Goal: Task Accomplishment & Management: Manage account settings

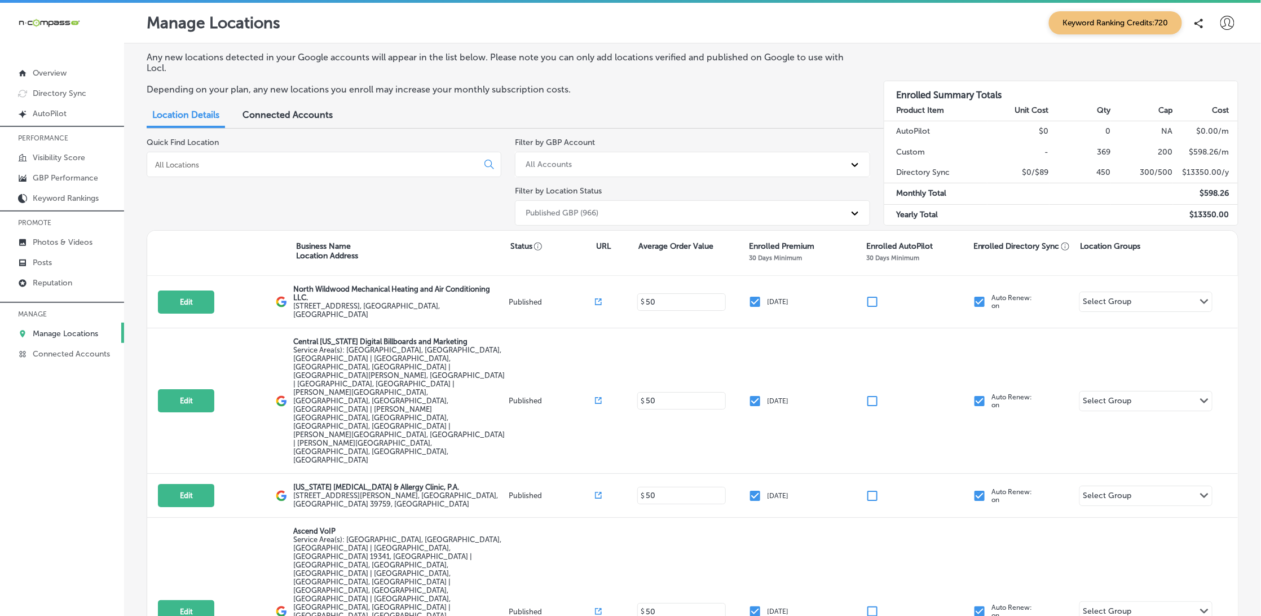
drag, startPoint x: 164, startPoint y: 177, endPoint x: 169, endPoint y: 166, distance: 12.1
click at [164, 176] on div "Quick Find Location" at bounding box center [324, 184] width 355 height 92
click at [170, 164] on input at bounding box center [314, 165] width 321 height 10
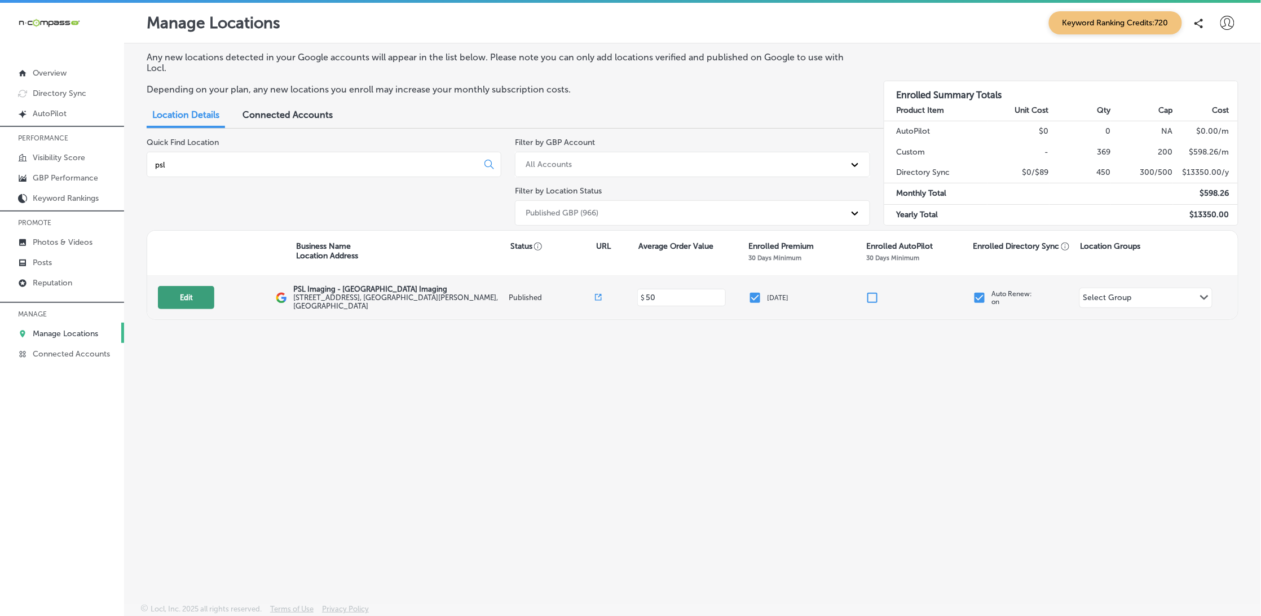
type input "psl"
click at [176, 291] on button "Edit" at bounding box center [186, 297] width 56 height 23
select select "US"
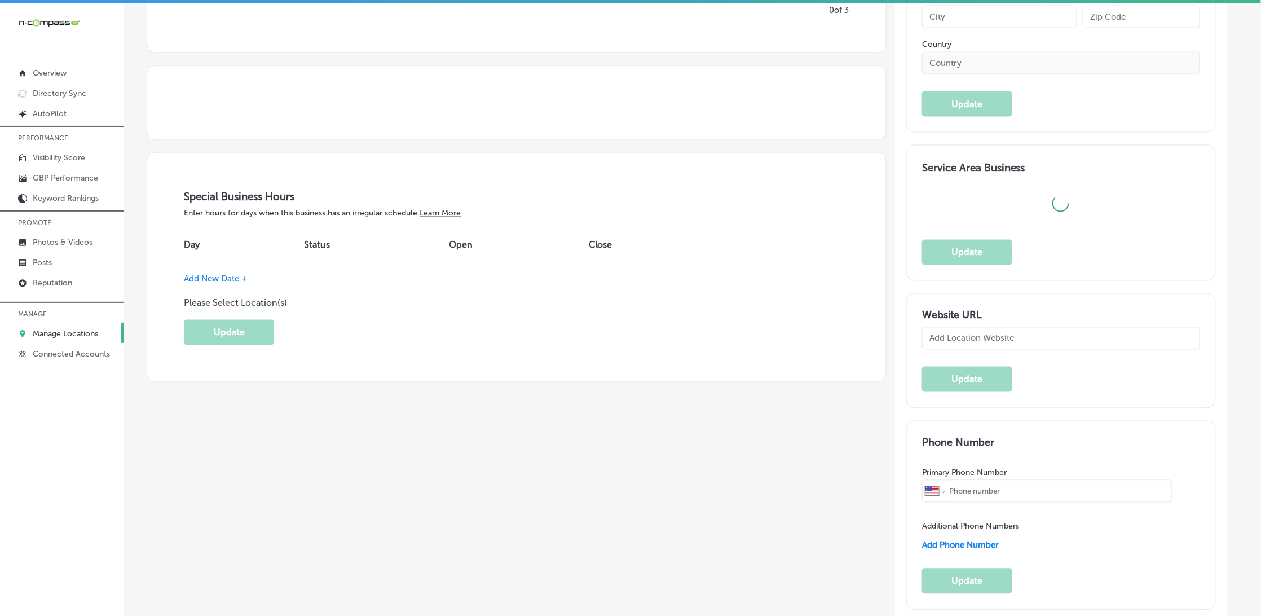
type input "PSL Imaging - [GEOGRAPHIC_DATA] Imaging"
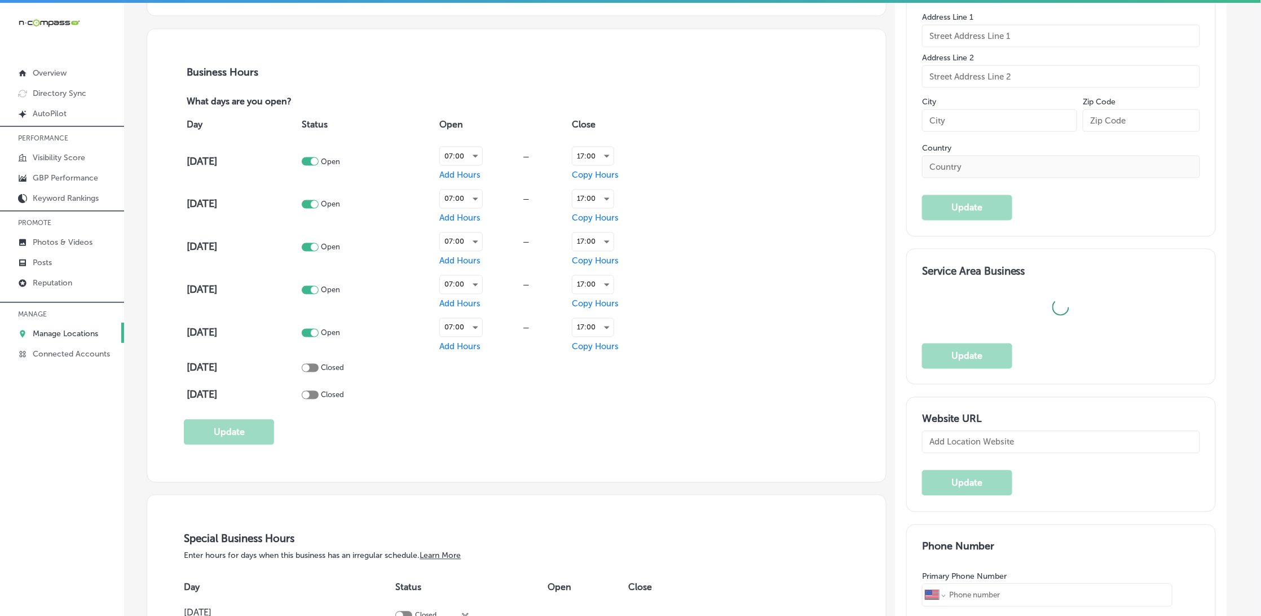
type input "[STREET_ADDRESS]"
type input "[GEOGRAPHIC_DATA][PERSON_NAME]"
type input "34953"
type input "US"
type input "[URL][DOMAIN_NAME]"
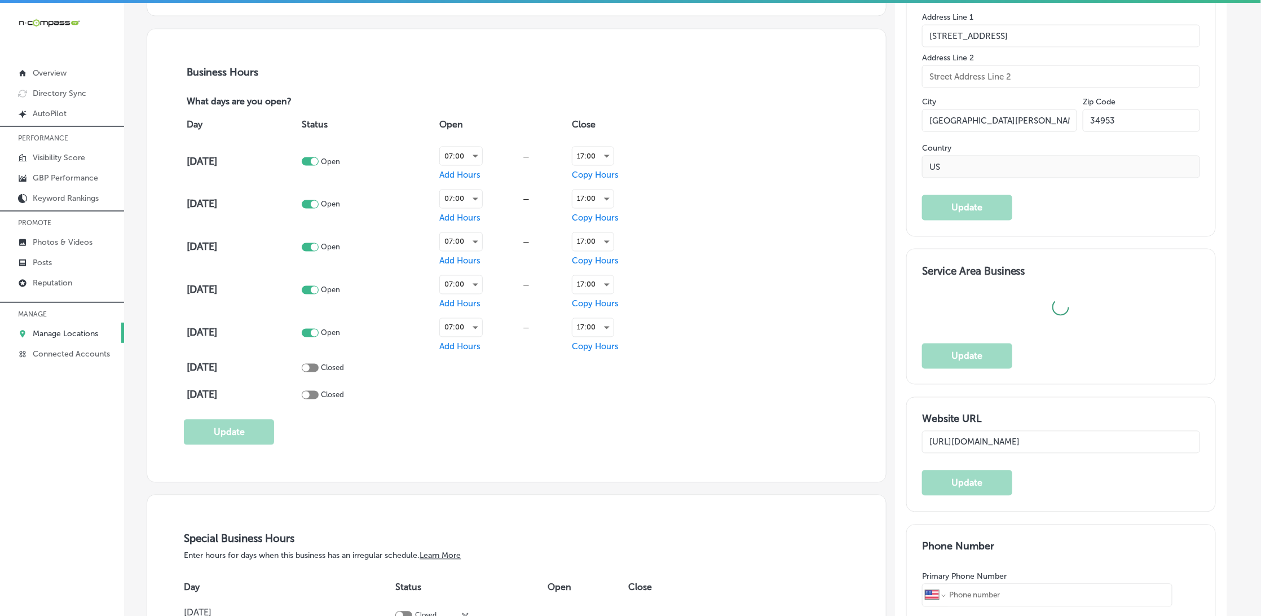
scroll to position [774, 0]
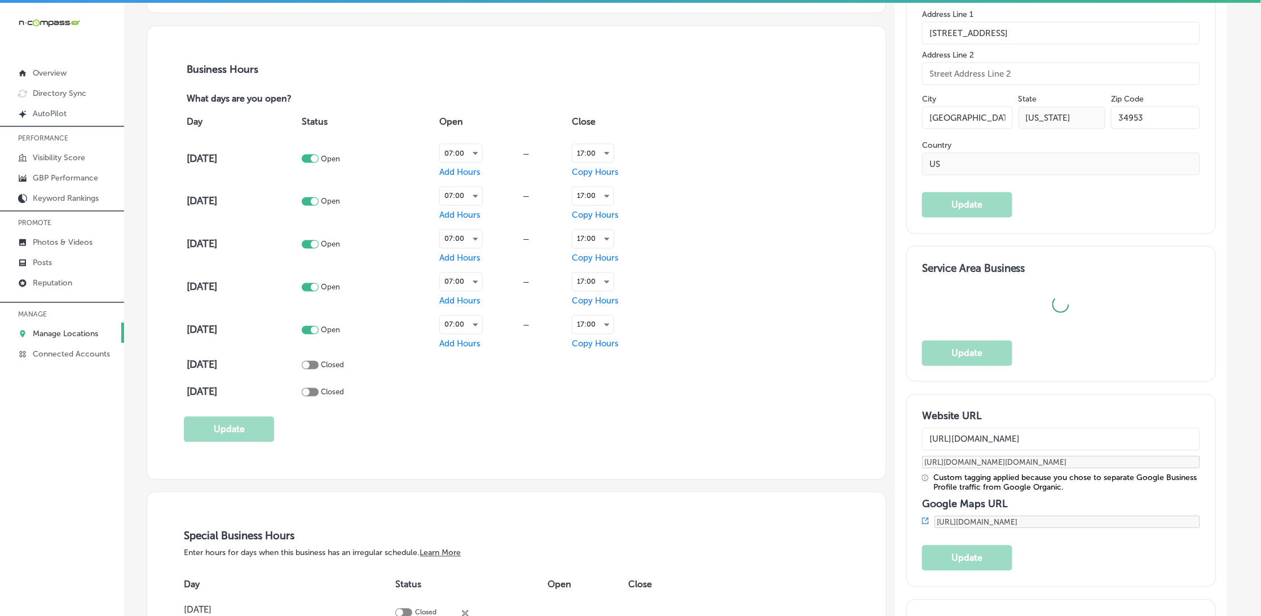
checkbox input "true"
type textarea "PSL Imaging in [GEOGRAPHIC_DATA][PERSON_NAME], [GEOGRAPHIC_DATA], is your trust…"
type input "[PHONE_NUMBER]"
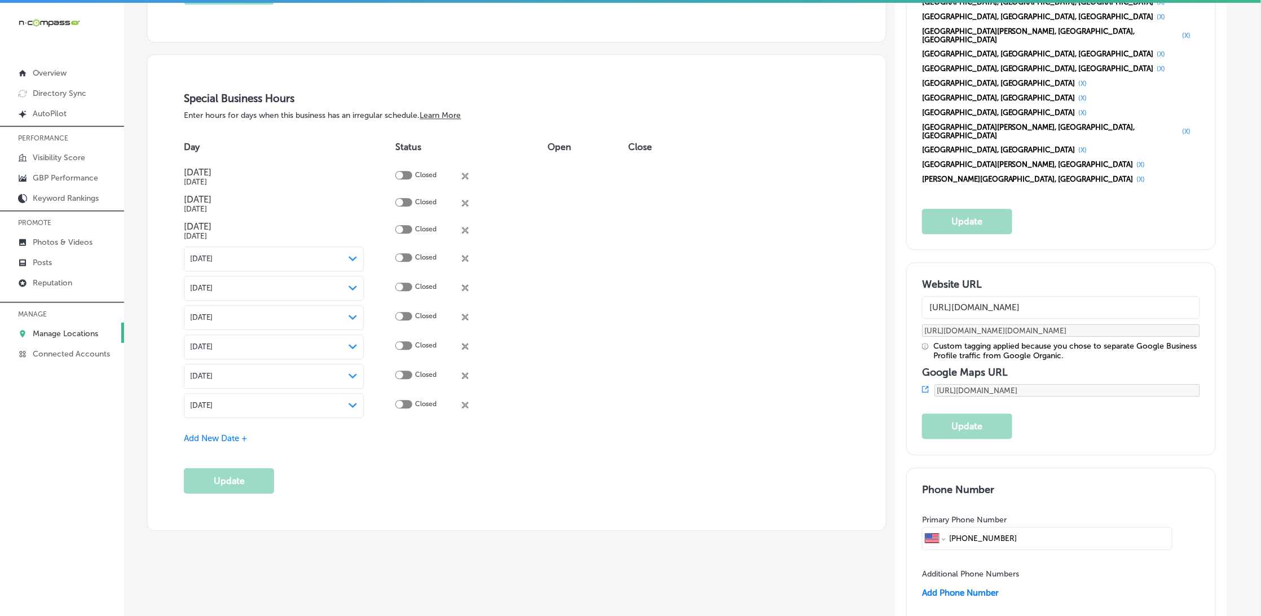
scroll to position [1215, 0]
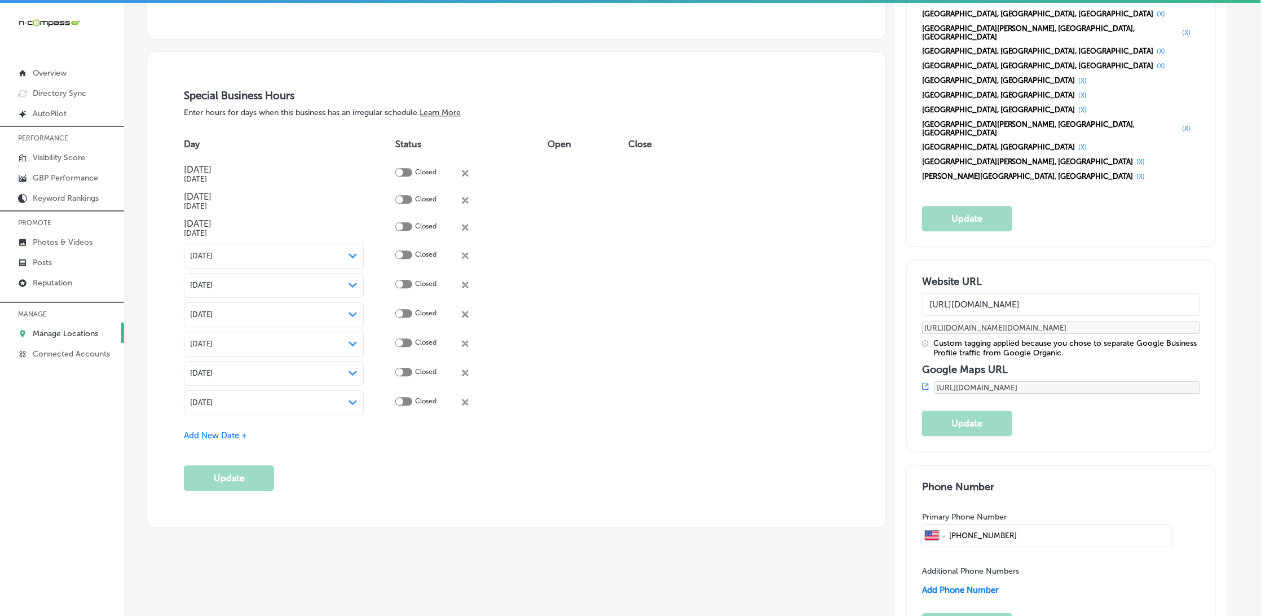
click at [466, 399] on icon at bounding box center [465, 402] width 7 height 7
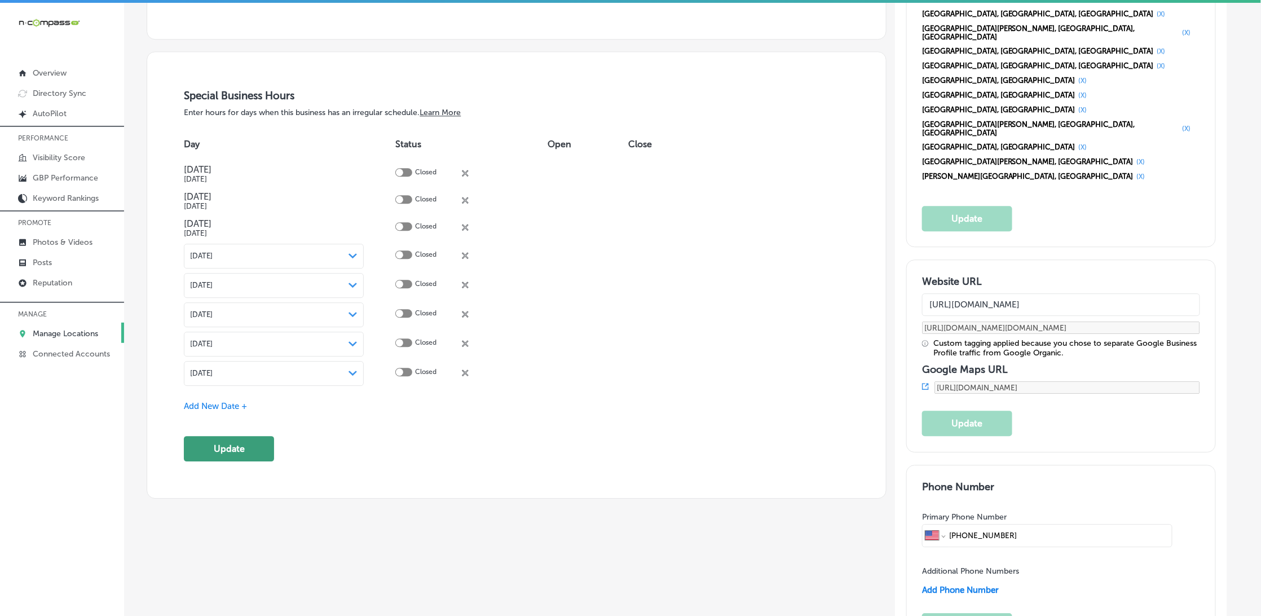
click at [242, 445] on button "Update" at bounding box center [229, 448] width 90 height 25
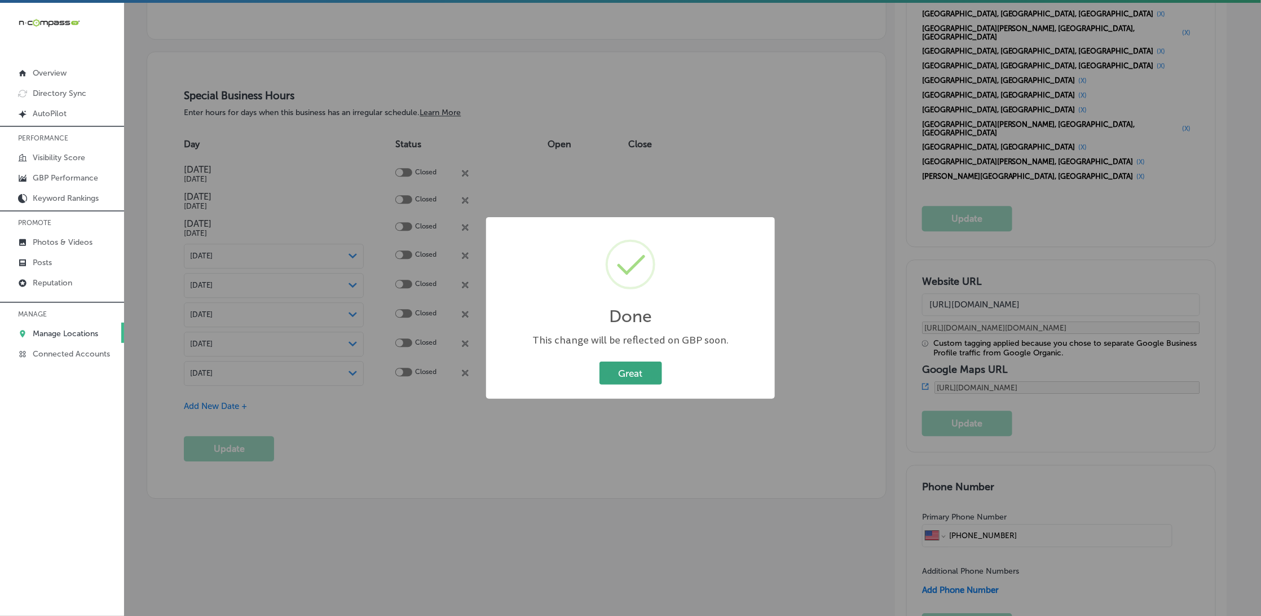
click at [639, 381] on button "Great" at bounding box center [630, 372] width 63 height 23
